Goal: Task Accomplishment & Management: Use online tool/utility

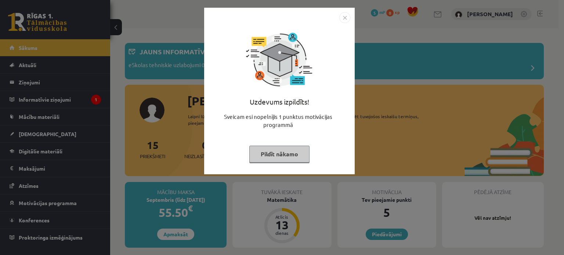
click at [278, 158] on button "Pildīt nākamo" at bounding box center [279, 154] width 60 height 17
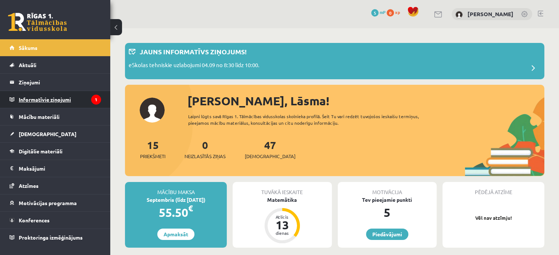
click at [75, 98] on legend "Informatīvie ziņojumi 1" at bounding box center [60, 99] width 82 height 17
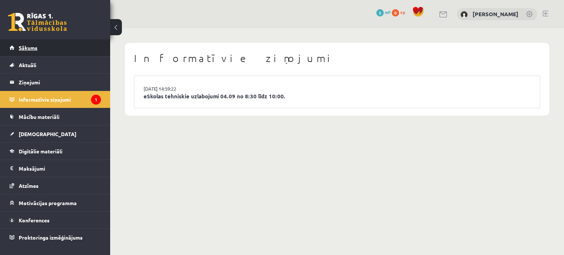
click at [51, 45] on link "Sākums" at bounding box center [55, 47] width 91 height 17
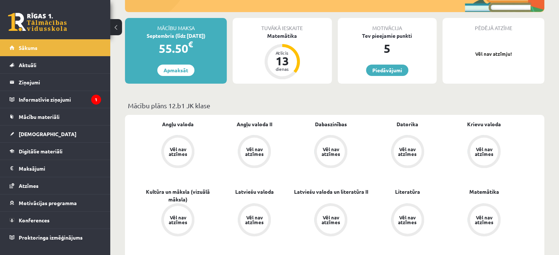
scroll to position [164, 0]
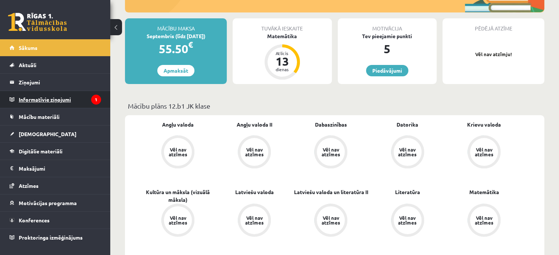
click at [57, 103] on legend "Informatīvie ziņojumi 1" at bounding box center [60, 99] width 82 height 17
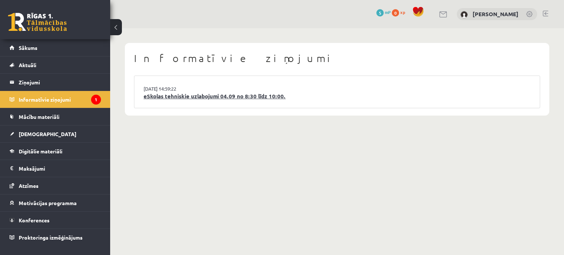
click at [205, 96] on link "eSkolas tehniskie uzlabojumi 04.09 no 8:30 līdz 10:00." at bounding box center [337, 96] width 387 height 8
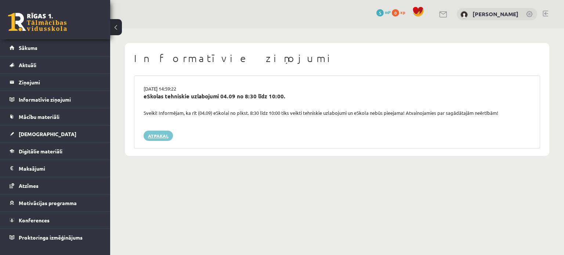
click at [159, 135] on link "Atpakaļ" at bounding box center [158, 136] width 29 height 10
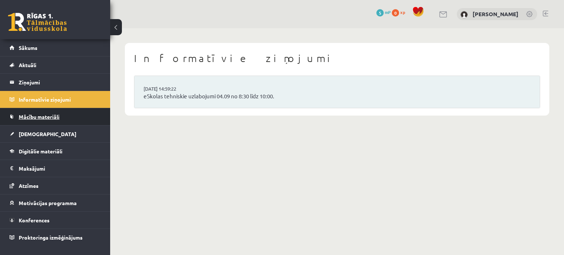
click at [43, 119] on link "Mācību materiāli" at bounding box center [55, 116] width 91 height 17
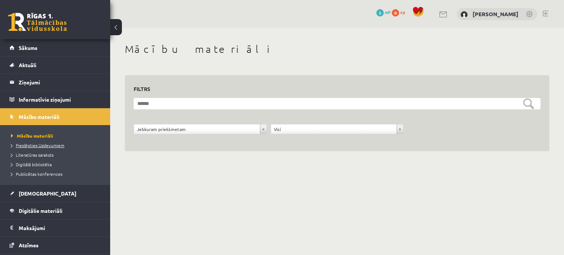
click at [53, 148] on link "Pieslēgties Uzdevumiem" at bounding box center [57, 145] width 92 height 7
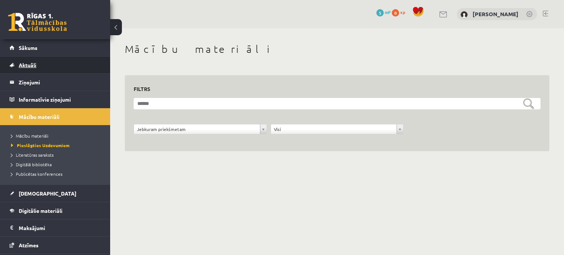
click at [23, 60] on link "Aktuāli" at bounding box center [55, 65] width 91 height 17
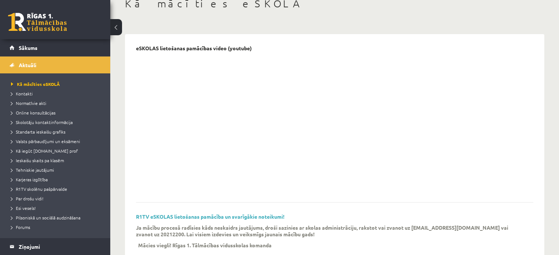
scroll to position [47, 0]
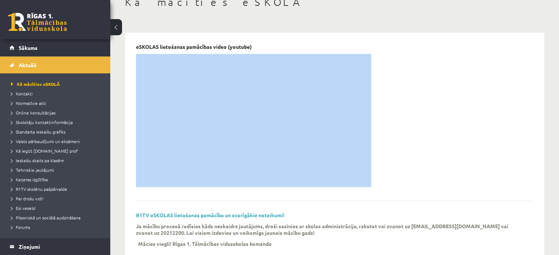
click at [401, 130] on div at bounding box center [329, 123] width 386 height 138
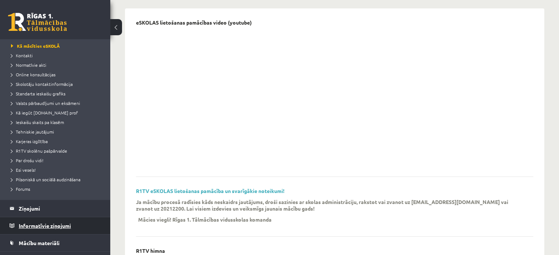
scroll to position [0, 0]
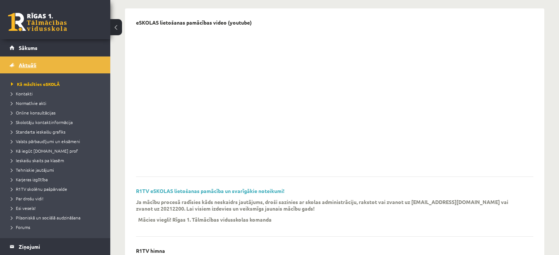
click at [34, 67] on span "Aktuāli" at bounding box center [28, 65] width 18 height 7
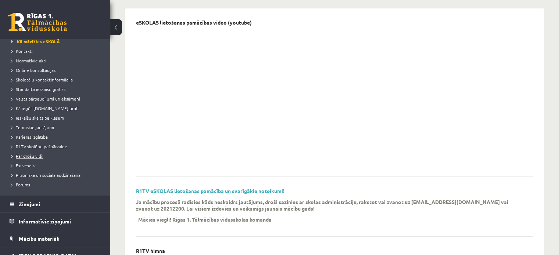
scroll to position [43, 0]
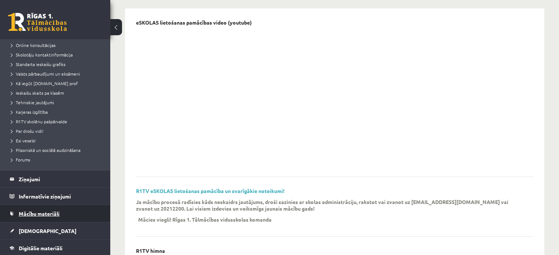
click at [50, 218] on link "Mācību materiāli" at bounding box center [55, 213] width 91 height 17
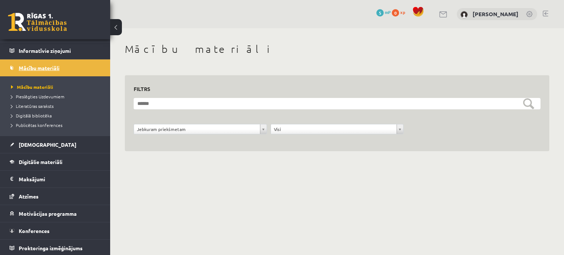
scroll to position [49, 0]
click at [35, 143] on span "[DEMOGRAPHIC_DATA]" at bounding box center [48, 144] width 58 height 7
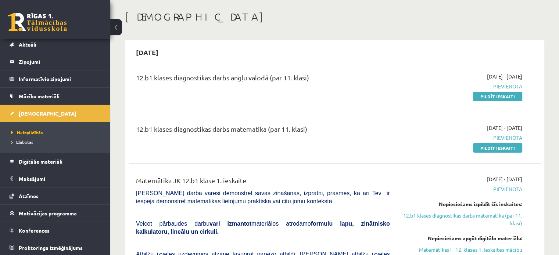
scroll to position [37, 0]
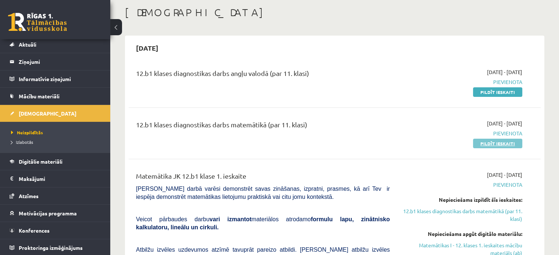
click at [506, 147] on link "Pildīt ieskaiti" at bounding box center [497, 144] width 49 height 10
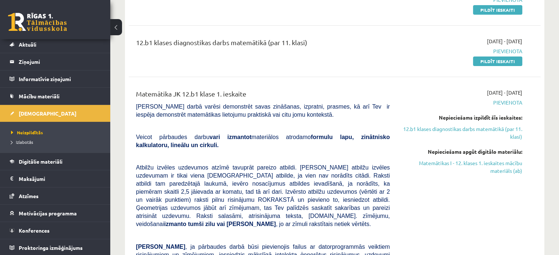
scroll to position [119, 0]
click at [476, 126] on link "12.b1 klases diagnostikas darbs matemātikā (par 11. klasi)" at bounding box center [461, 133] width 121 height 15
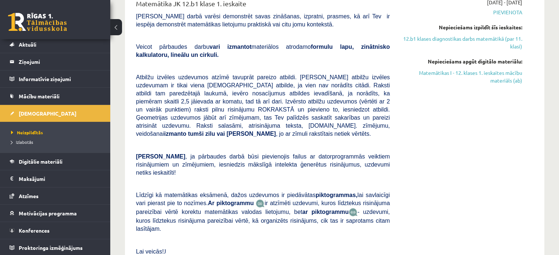
scroll to position [209, 0]
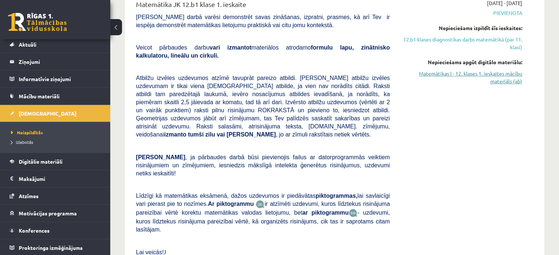
click at [473, 75] on link "Matemātikas I - 12. klases 1. ieskaites mācību materiāls (ab)" at bounding box center [461, 77] width 121 height 15
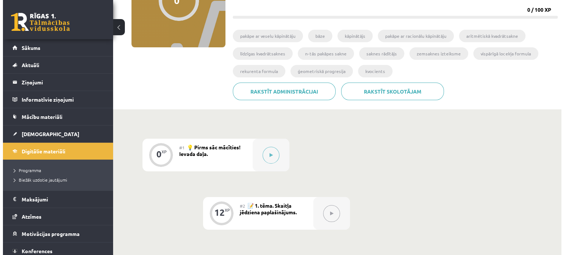
scroll to position [103, 0]
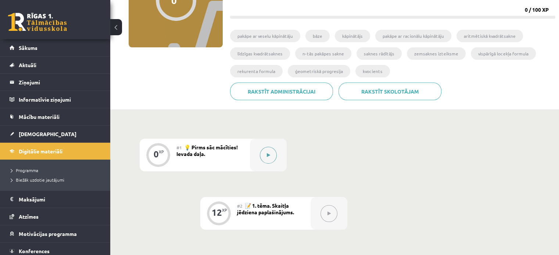
click at [267, 155] on icon at bounding box center [268, 155] width 3 height 4
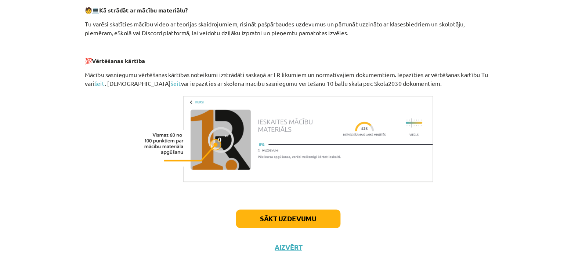
scroll to position [335, 0]
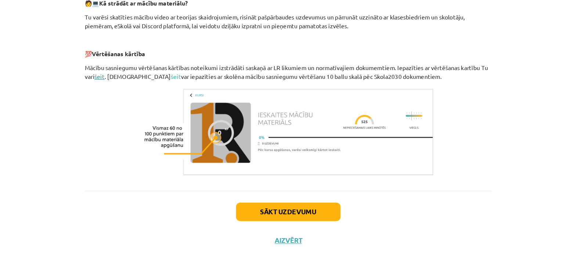
click at [116, 82] on link "šeit" at bounding box center [117, 81] width 9 height 7
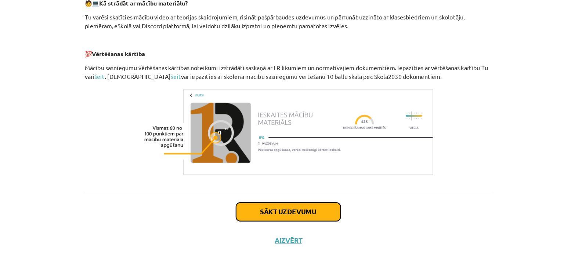
click at [259, 202] on button "Sākt uzdevumu" at bounding box center [282, 200] width 91 height 16
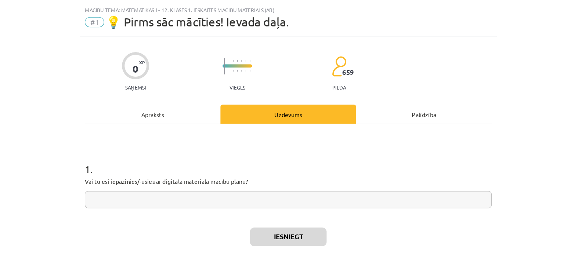
scroll to position [12, 0]
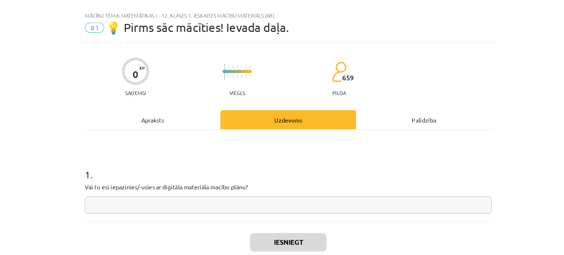
click at [305, 179] on input "text" at bounding box center [282, 178] width 355 height 15
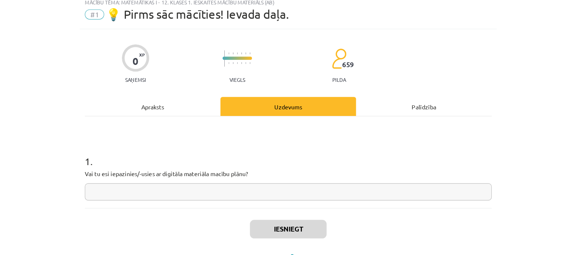
scroll to position [23, 0]
click at [280, 221] on button "Aizvērt" at bounding box center [282, 224] width 28 height 7
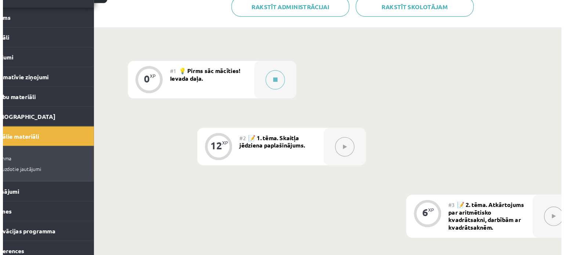
scroll to position [156, 0]
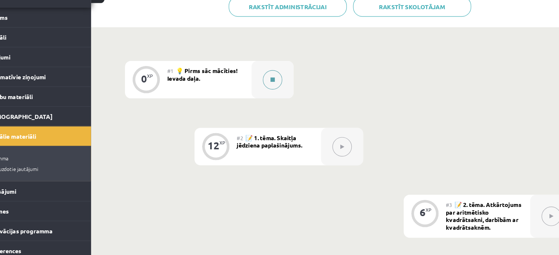
click at [261, 100] on button at bounding box center [268, 102] width 17 height 17
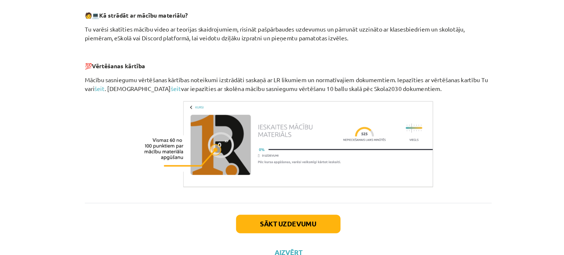
scroll to position [335, 0]
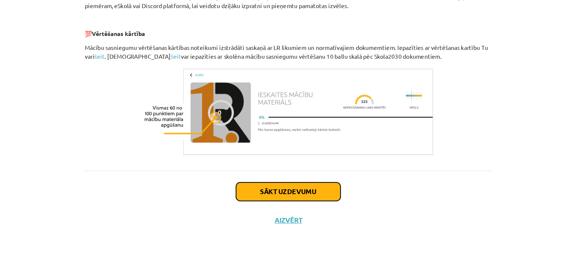
click at [272, 194] on button "Sākt uzdevumu" at bounding box center [282, 200] width 91 height 16
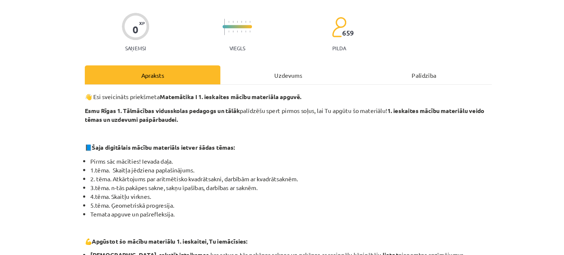
scroll to position [156, 0]
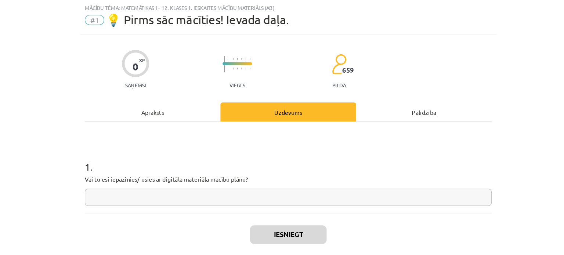
click at [274, 173] on input "text" at bounding box center [282, 172] width 355 height 15
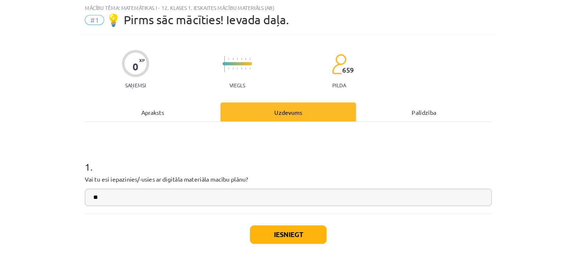
type input "**"
click at [292, 194] on div "Iesniegt Aizvērt" at bounding box center [282, 212] width 355 height 51
click at [291, 199] on button "Iesniegt" at bounding box center [282, 205] width 67 height 16
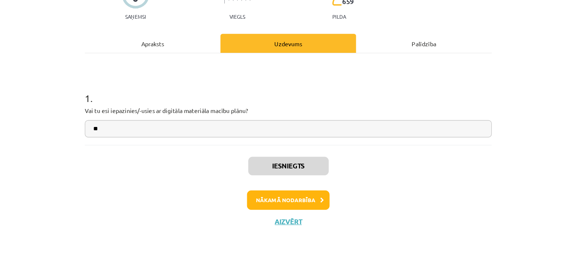
scroll to position [156, 0]
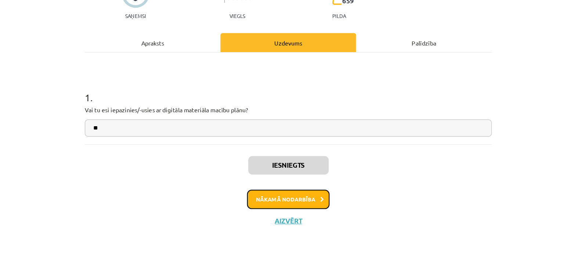
click at [297, 207] on button "Nākamā nodarbība" at bounding box center [282, 206] width 72 height 17
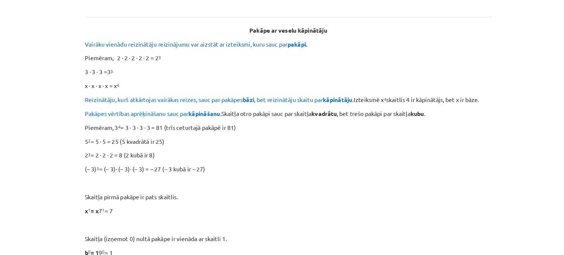
scroll to position [213, 0]
